Goal: Check status: Check status

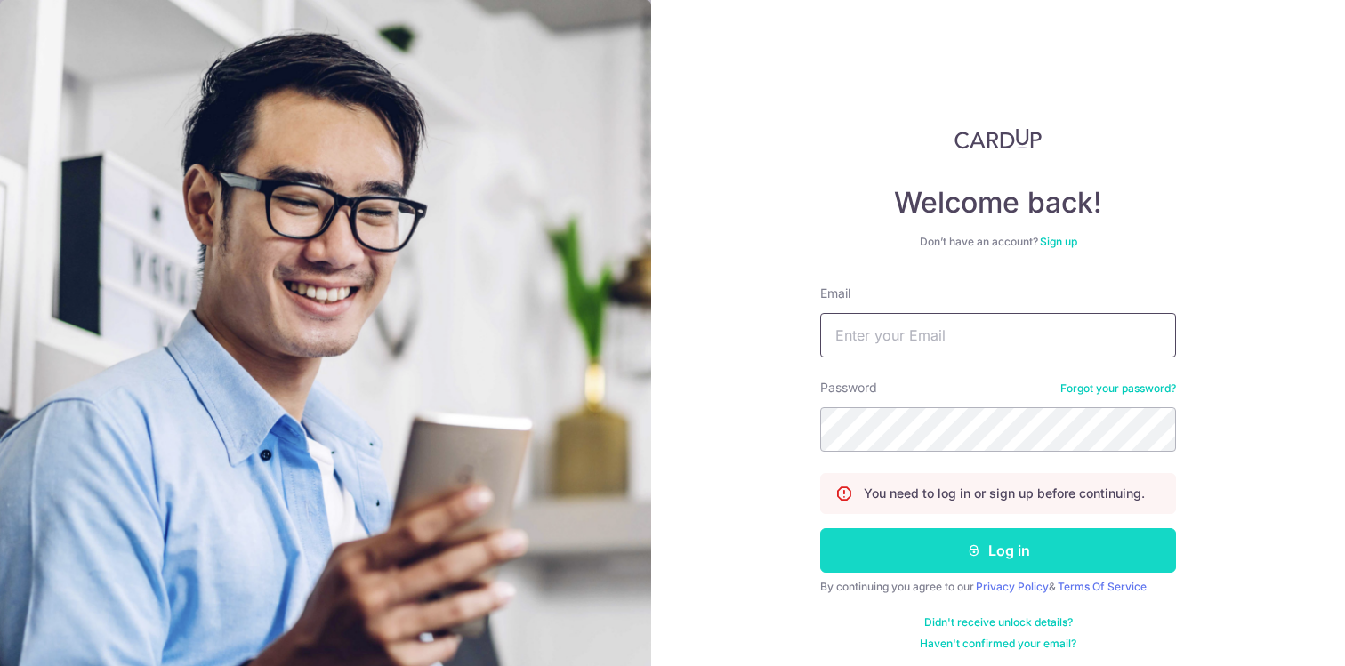
type input "Sheerwan01@gmail.com"
click at [1025, 560] on button "Log in" at bounding box center [998, 550] width 356 height 44
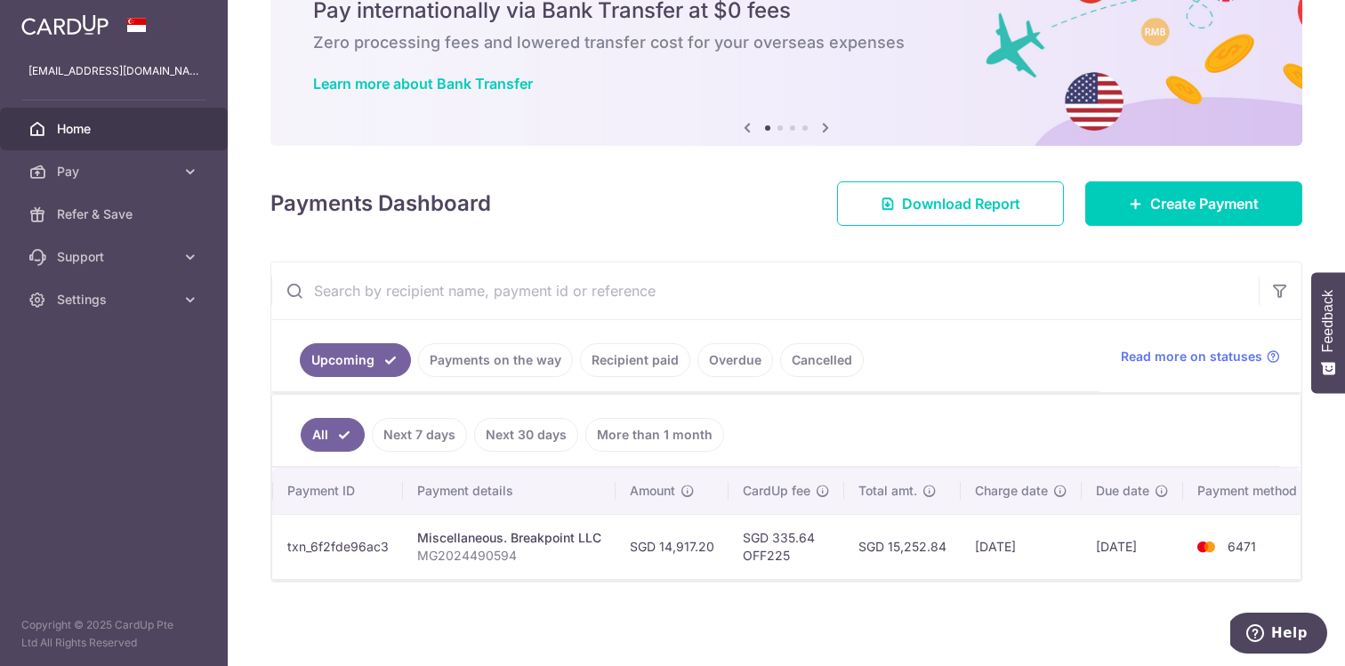
scroll to position [0, 233]
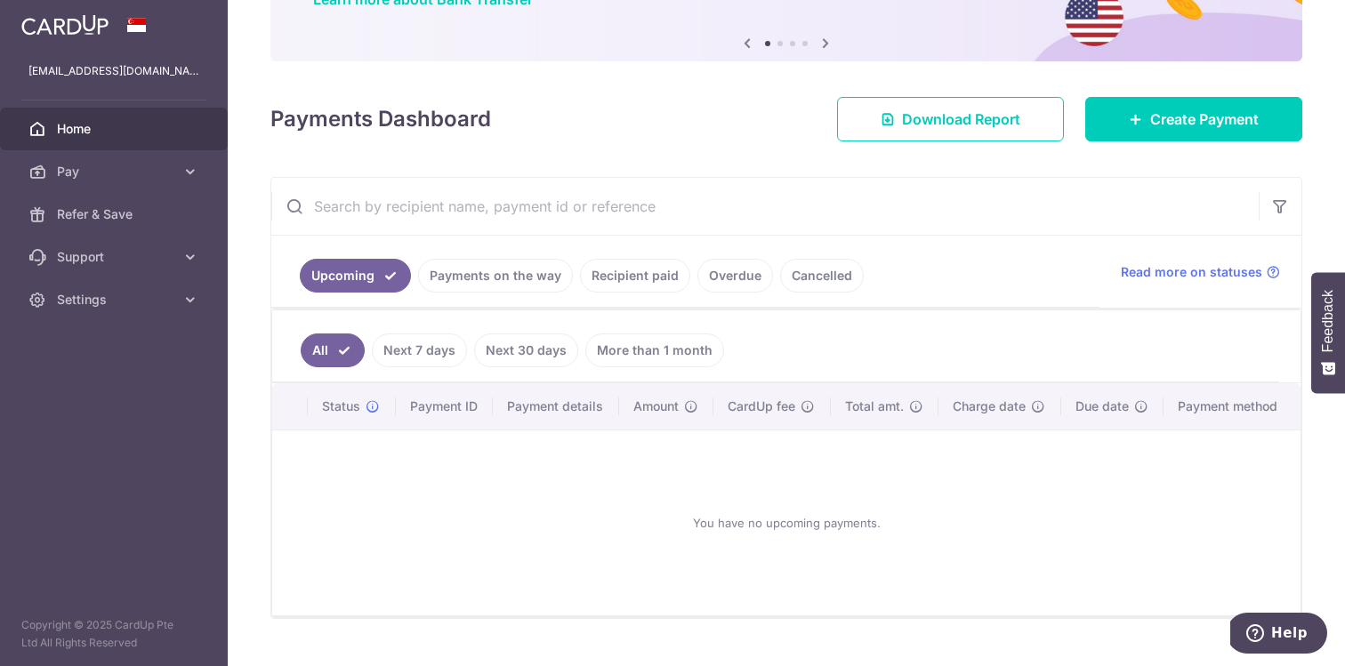
scroll to position [203, 0]
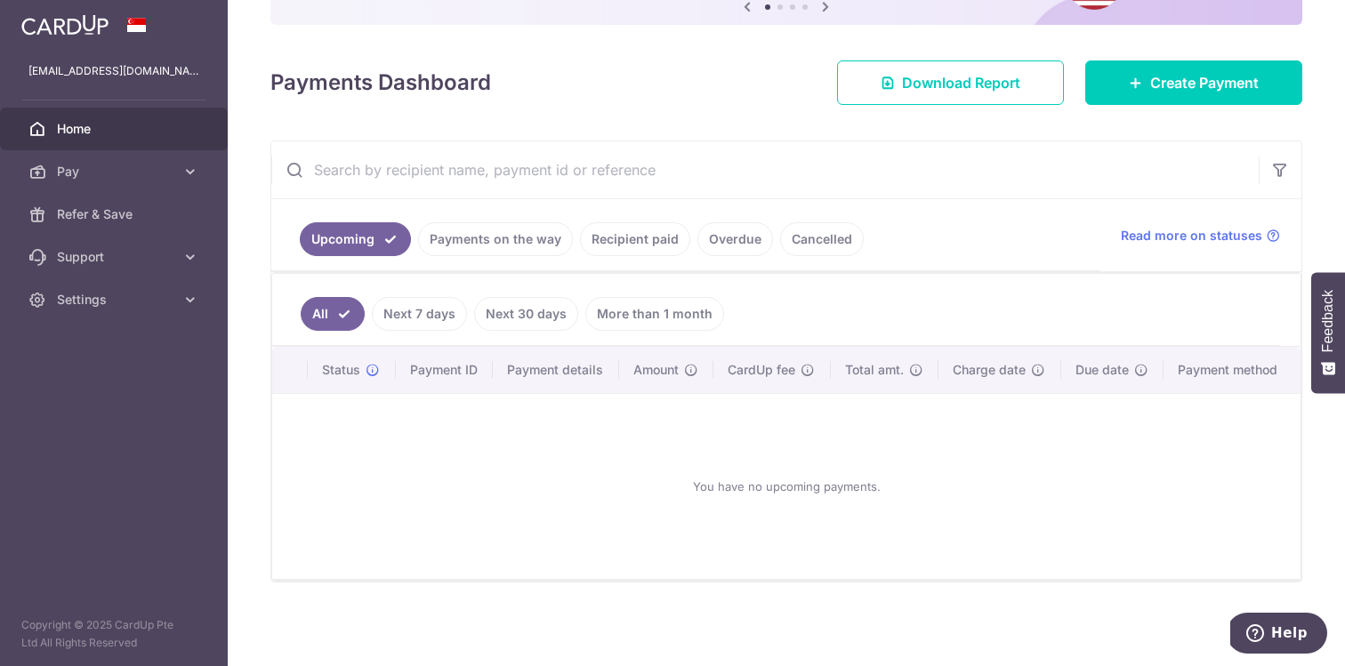
click at [472, 245] on link "Payments on the way" at bounding box center [495, 239] width 155 height 34
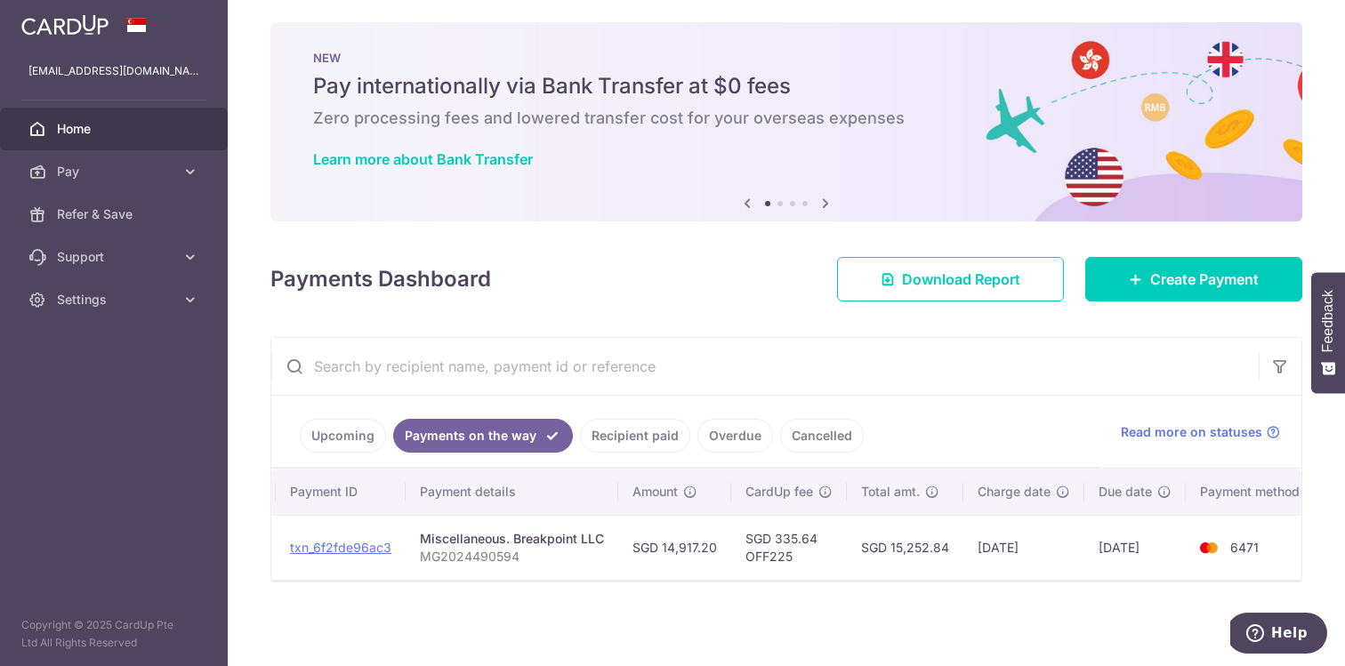
scroll to position [0, 208]
